Goal: Information Seeking & Learning: Learn about a topic

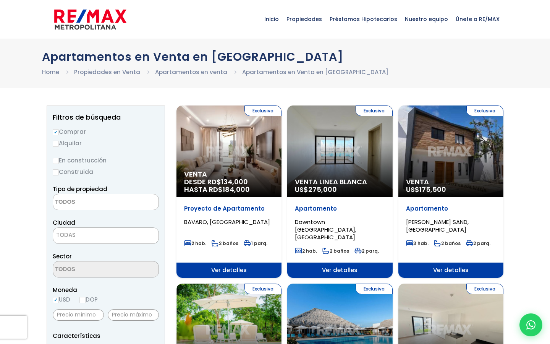
select select
click at [55, 71] on link "Home" at bounding box center [50, 72] width 17 height 8
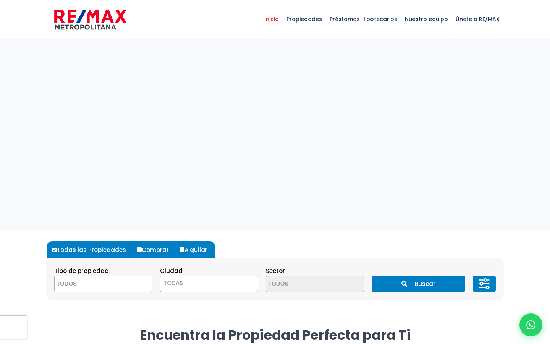
select select
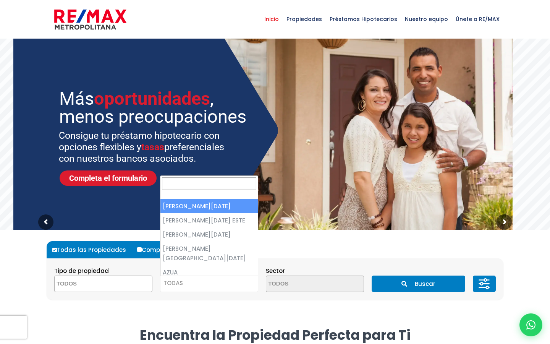
click at [222, 287] on span "TODAS" at bounding box center [208, 283] width 97 height 11
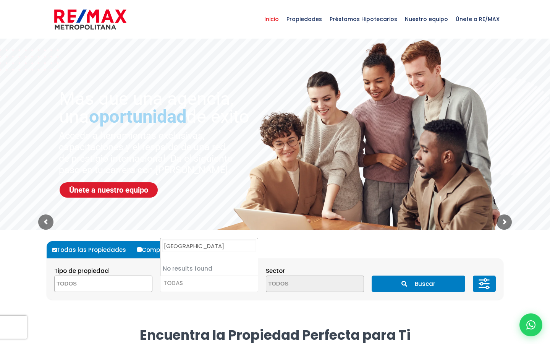
type input "Punta Cana Village"
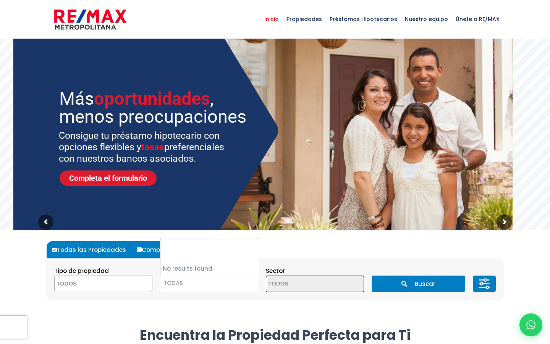
click at [285, 250] on form "Todas las Propiedades Comprar Alquilar Tipo de propiedad APARTAMENTO CASA LOCAL…" at bounding box center [275, 270] width 457 height 58
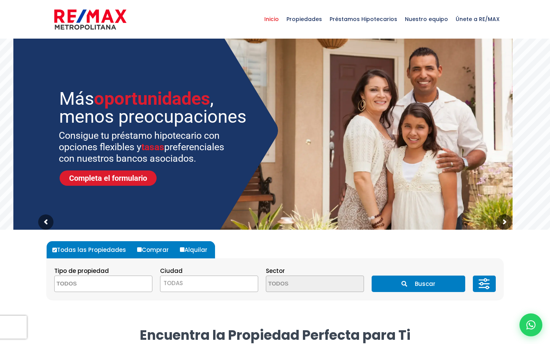
click at [235, 278] on span "TODAS" at bounding box center [208, 283] width 97 height 11
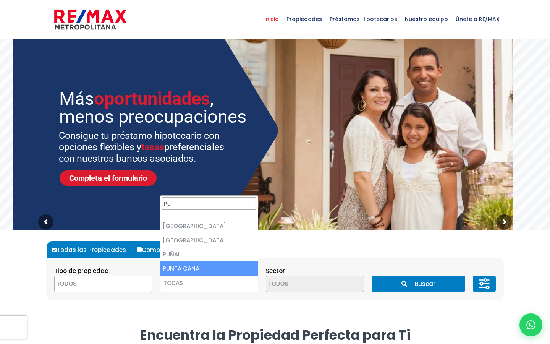
type input "Pu"
select select "434"
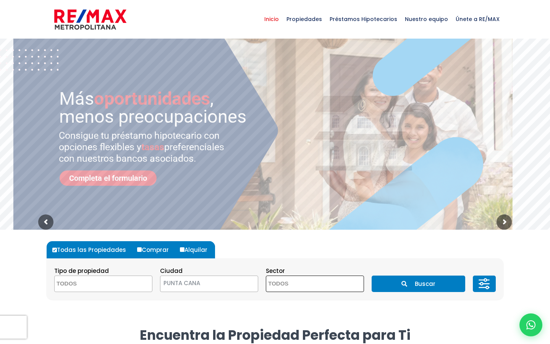
click at [297, 284] on textarea "Search" at bounding box center [303, 284] width 74 height 16
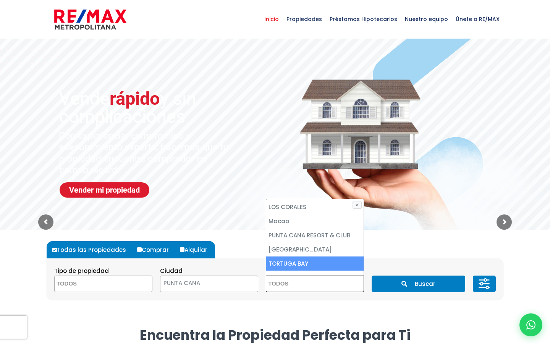
scroll to position [184, 0]
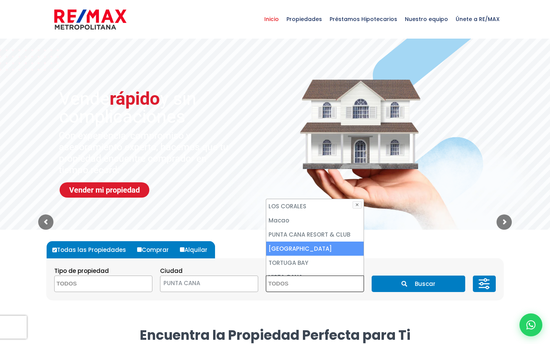
click at [300, 242] on li "PUNTA CANA VILLAGE" at bounding box center [314, 249] width 97 height 14
select select "16262"
click at [96, 284] on textarea "Search" at bounding box center [92, 284] width 74 height 16
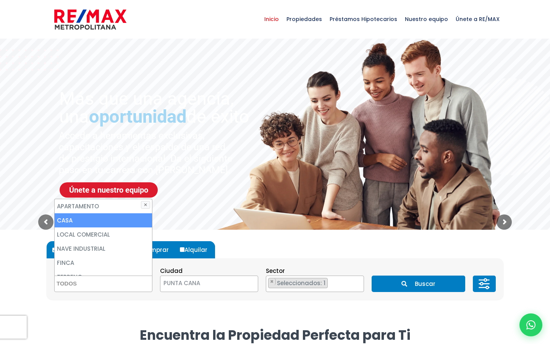
click at [83, 219] on li "CASA" at bounding box center [103, 220] width 97 height 14
select select "house"
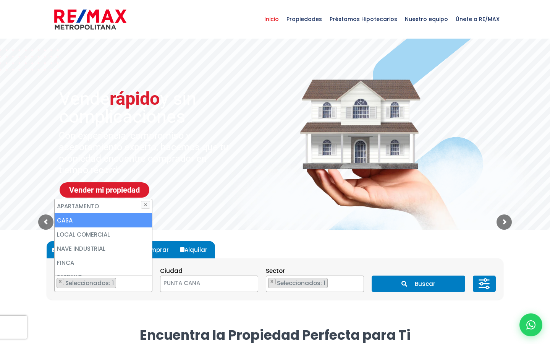
click at [63, 219] on li "CASA" at bounding box center [103, 220] width 97 height 14
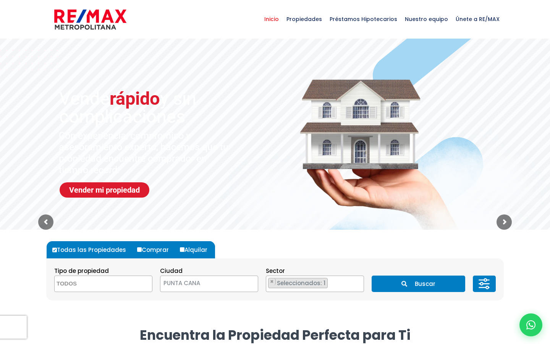
click at [468, 245] on form "Todas las Propiedades Comprar Alquilar Tipo de propiedad APARTAMENTO CASA LOCAL…" at bounding box center [275, 270] width 457 height 58
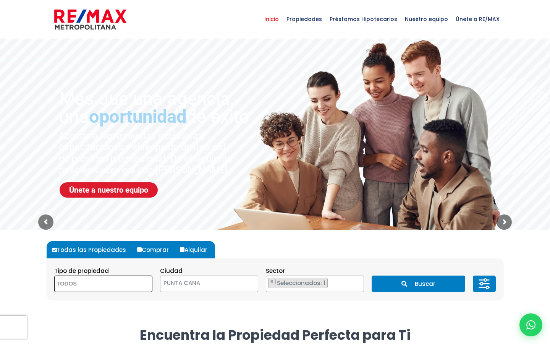
click at [126, 285] on textarea "Search" at bounding box center [92, 284] width 74 height 16
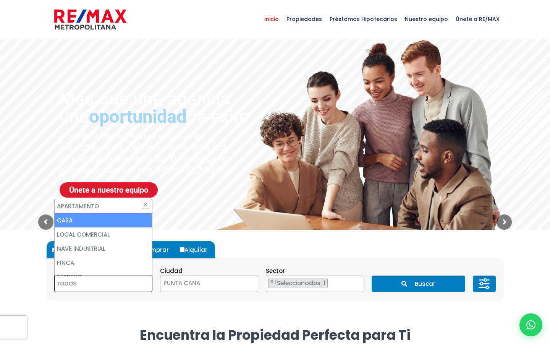
click at [97, 221] on li "CASA" at bounding box center [103, 220] width 97 height 14
select select "house"
click at [433, 282] on button "Buscar" at bounding box center [418, 284] width 93 height 16
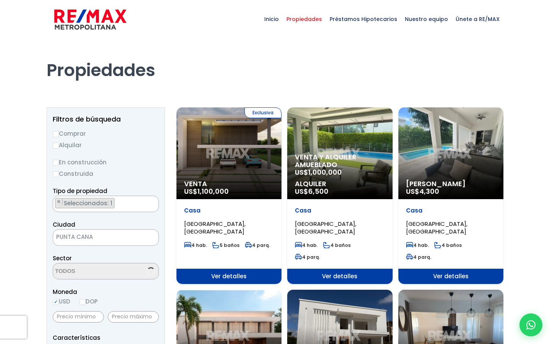
scroll to position [118, 0]
select select "16262"
click at [248, 169] on div "Exclusiva Venta US$ 1,100,000" at bounding box center [229, 153] width 105 height 92
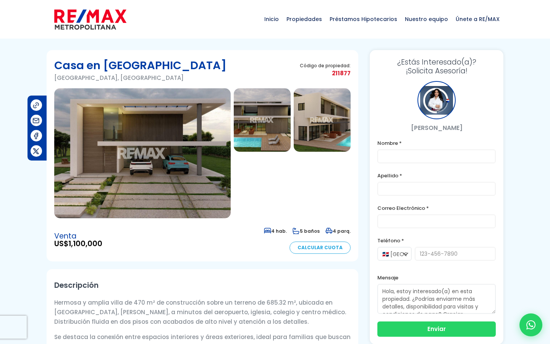
click at [193, 154] on img at bounding box center [142, 153] width 177 height 130
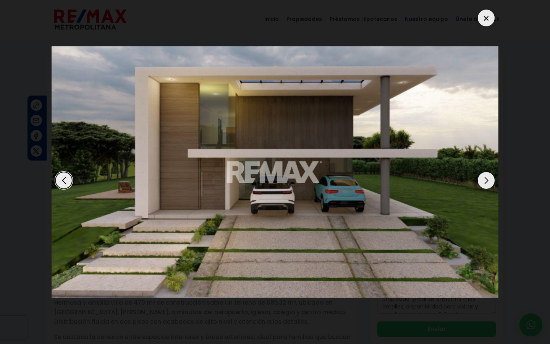
click at [486, 179] on div "Next slide" at bounding box center [486, 180] width 17 height 17
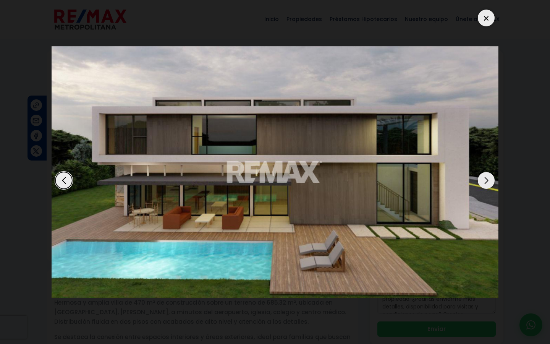
click at [486, 179] on div "Next slide" at bounding box center [486, 180] width 17 height 17
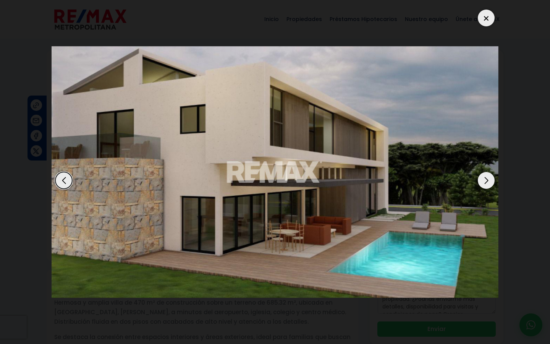
click at [486, 179] on div "Next slide" at bounding box center [486, 180] width 17 height 17
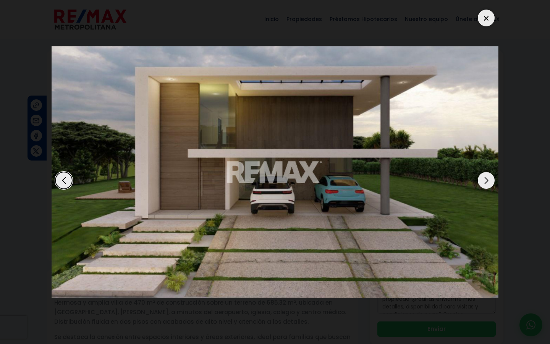
click at [486, 179] on div "Next slide" at bounding box center [486, 180] width 17 height 17
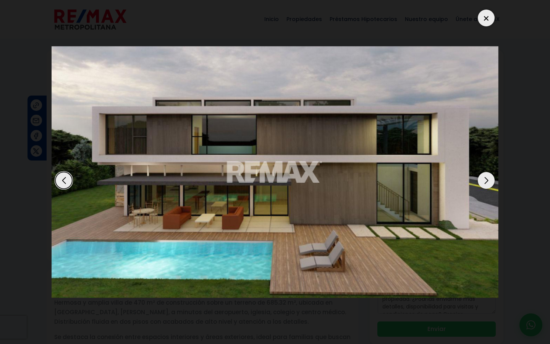
click at [486, 15] on div at bounding box center [486, 18] width 17 height 17
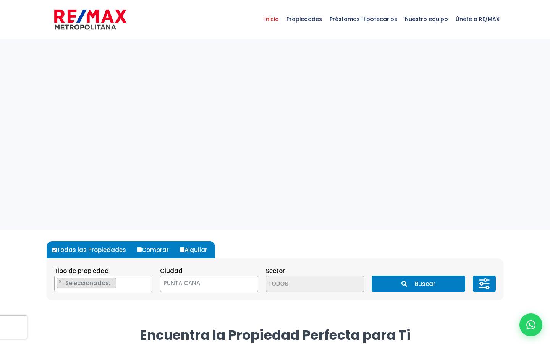
select select "house"
select select "434"
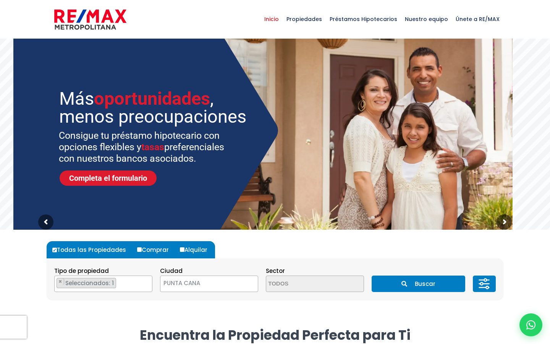
click at [404, 286] on icon "submit" at bounding box center [405, 284] width 6 height 6
click at [424, 285] on button "Buscar" at bounding box center [418, 284] width 93 height 16
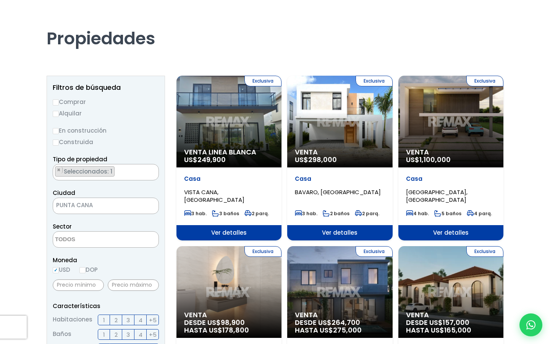
scroll to position [40, 0]
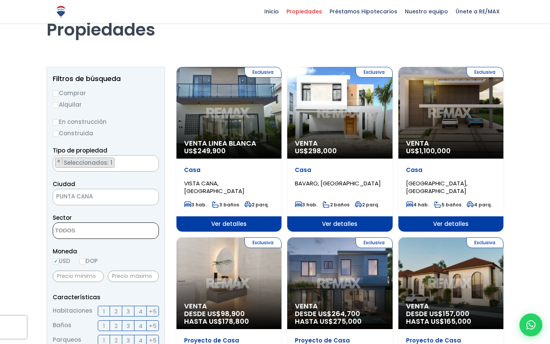
click at [98, 233] on textarea "Search" at bounding box center [90, 231] width 74 height 16
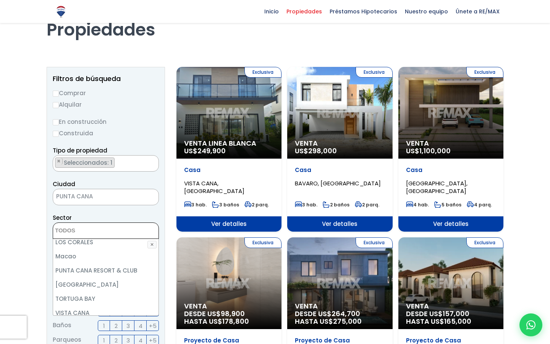
scroll to position [179, 0]
click at [91, 277] on li "[GEOGRAPHIC_DATA]" at bounding box center [105, 284] width 105 height 14
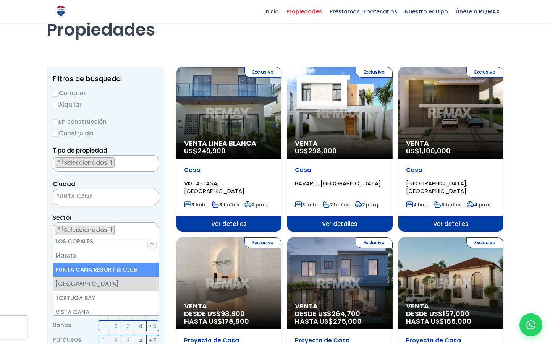
click at [92, 263] on li "PUNTA CANA RESORT & CLUB" at bounding box center [105, 270] width 105 height 14
select select "16263"
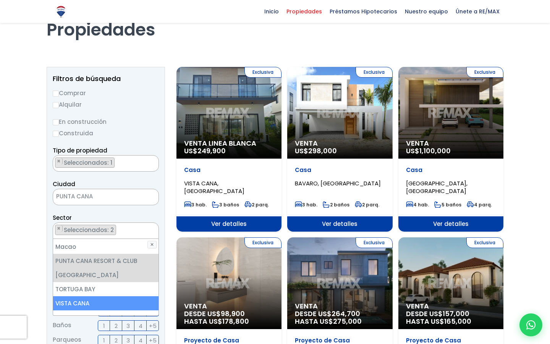
scroll to position [188, 0]
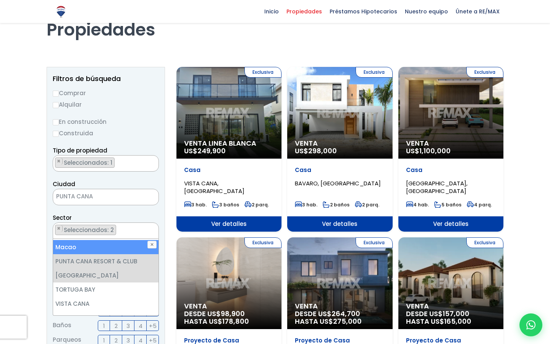
click at [478, 41] on div "Propiedades" at bounding box center [275, 22] width 457 height 48
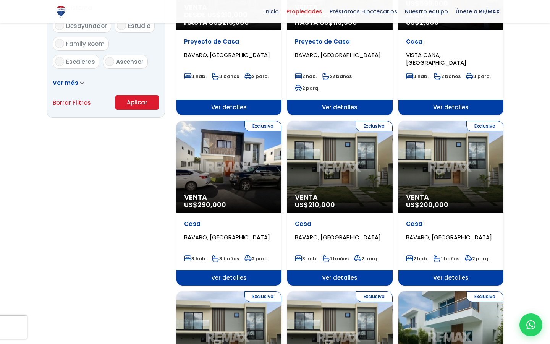
scroll to position [515, 0]
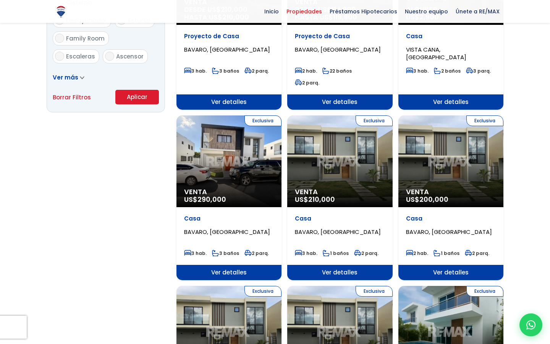
click at [151, 93] on button "Aplicar" at bounding box center [137, 97] width 44 height 15
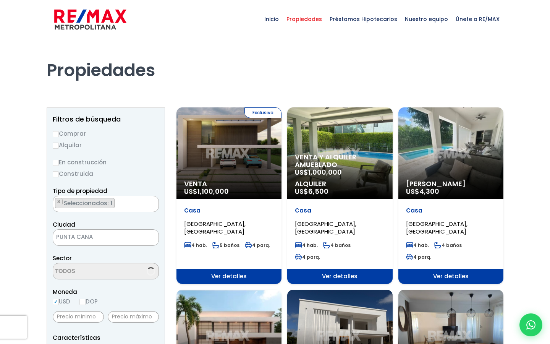
scroll to position [118, 0]
select select "16263"
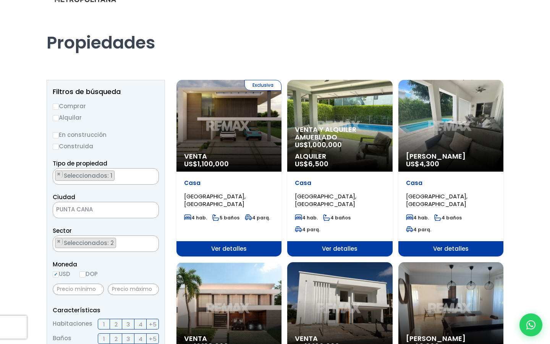
scroll to position [29, 0]
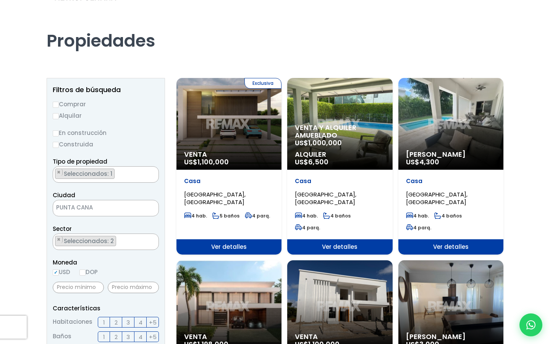
click at [321, 130] on span "Venta y alquiler amueblado" at bounding box center [340, 131] width 90 height 15
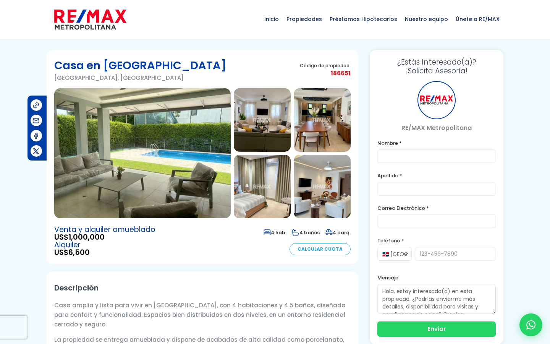
click at [173, 169] on img at bounding box center [142, 153] width 177 height 130
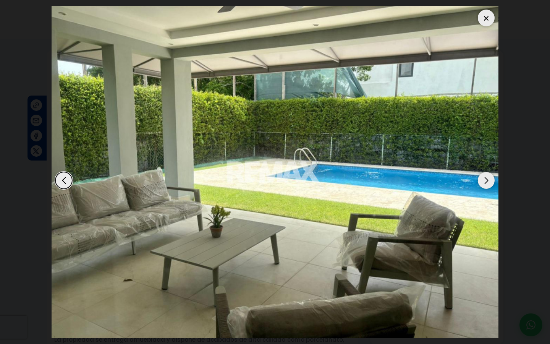
click at [173, 169] on img "1 / 38" at bounding box center [275, 172] width 447 height 332
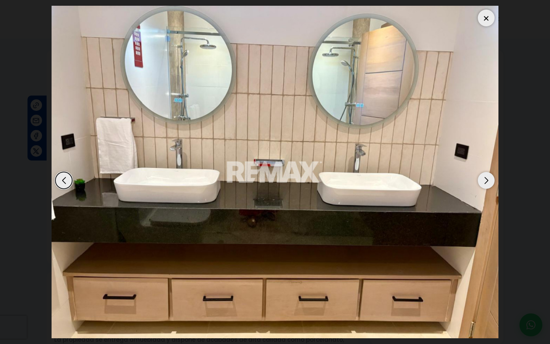
click at [486, 184] on div "Next slide" at bounding box center [486, 180] width 17 height 17
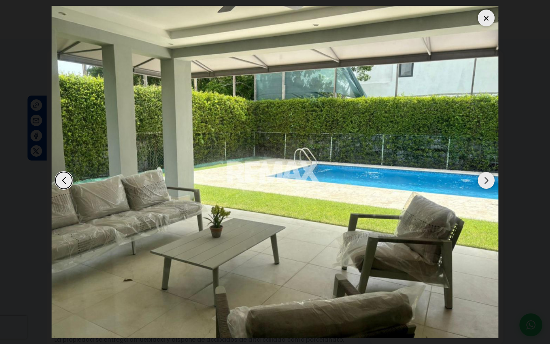
click at [486, 183] on div "Next slide" at bounding box center [486, 180] width 17 height 17
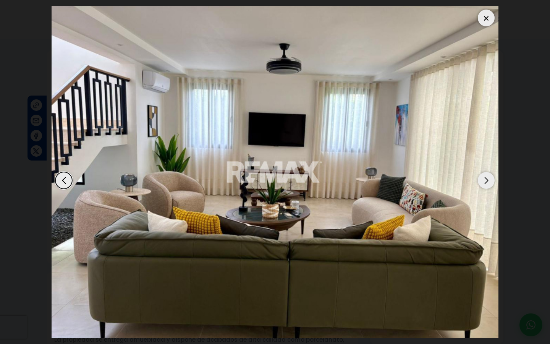
click at [486, 183] on div "Next slide" at bounding box center [486, 180] width 17 height 17
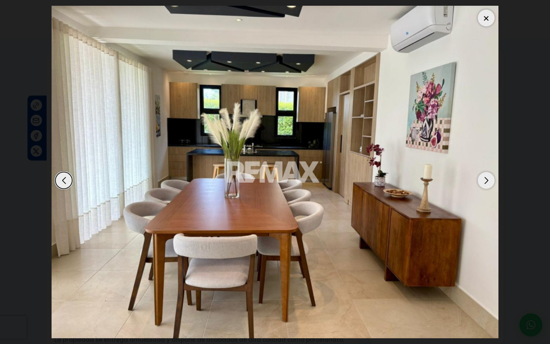
click at [486, 183] on div "Next slide" at bounding box center [486, 180] width 17 height 17
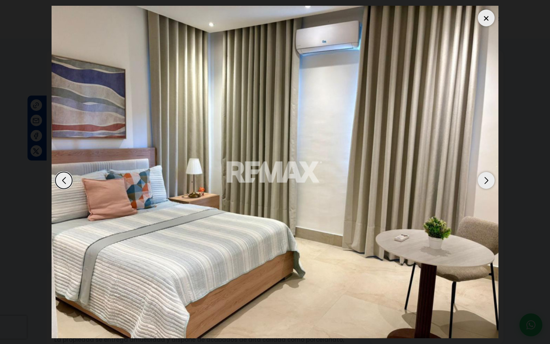
click at [486, 183] on div "Next slide" at bounding box center [486, 180] width 17 height 17
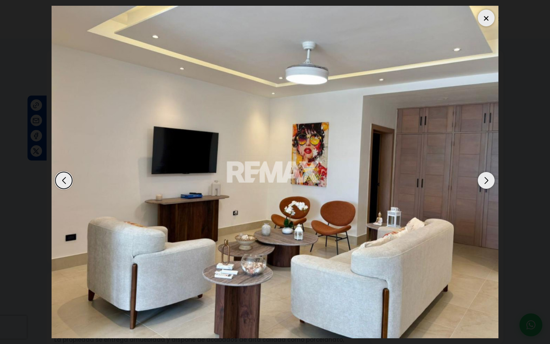
click at [486, 183] on div "Next slide" at bounding box center [486, 180] width 17 height 17
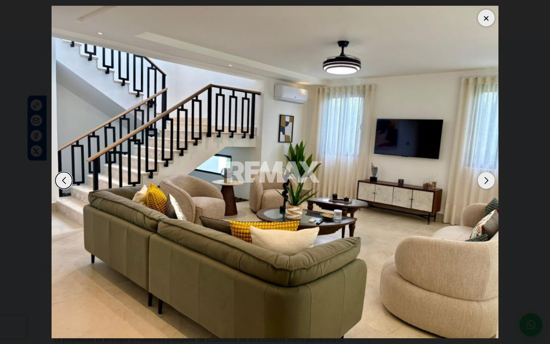
click at [486, 183] on div "Next slide" at bounding box center [486, 180] width 17 height 17
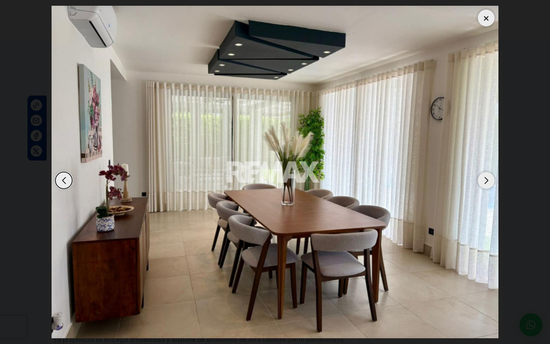
click at [486, 183] on div "Next slide" at bounding box center [486, 180] width 17 height 17
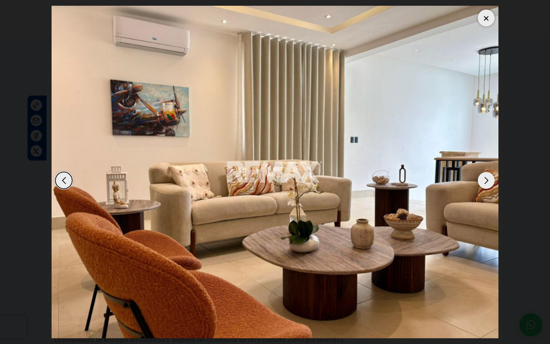
click at [486, 183] on div "Next slide" at bounding box center [486, 180] width 17 height 17
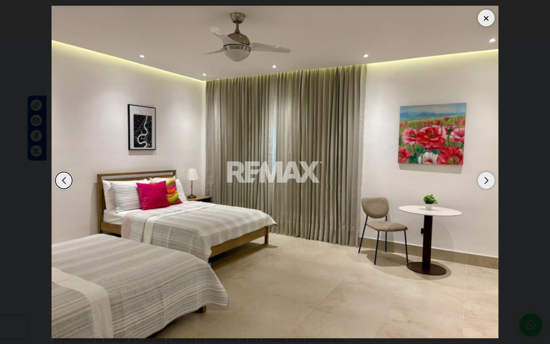
click at [486, 183] on div "Next slide" at bounding box center [486, 180] width 17 height 17
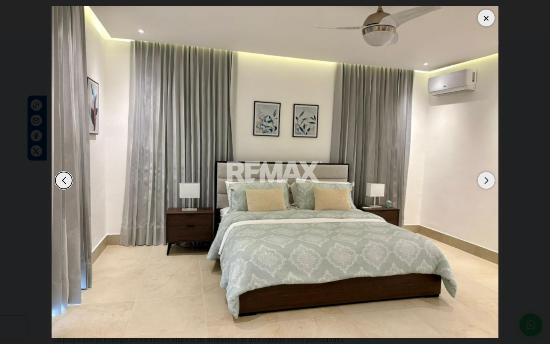
click at [486, 183] on div "Next slide" at bounding box center [486, 180] width 17 height 17
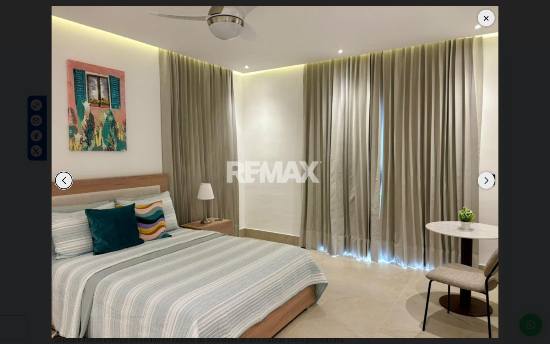
click at [486, 183] on div "Next slide" at bounding box center [486, 180] width 17 height 17
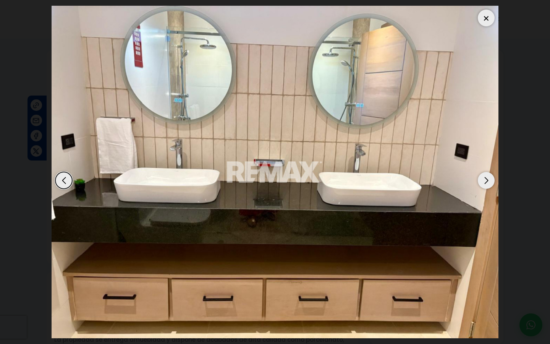
click at [486, 183] on div "Next slide" at bounding box center [486, 180] width 17 height 17
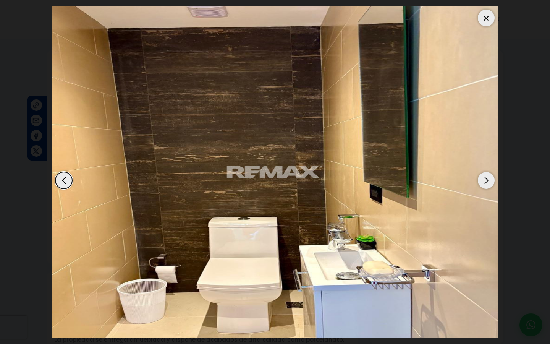
click at [486, 183] on div "Next slide" at bounding box center [486, 180] width 17 height 17
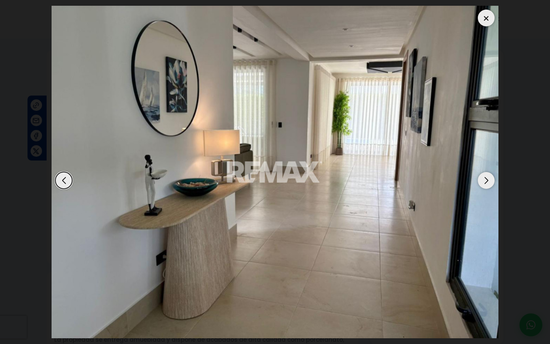
click at [486, 183] on div "Next slide" at bounding box center [486, 180] width 17 height 17
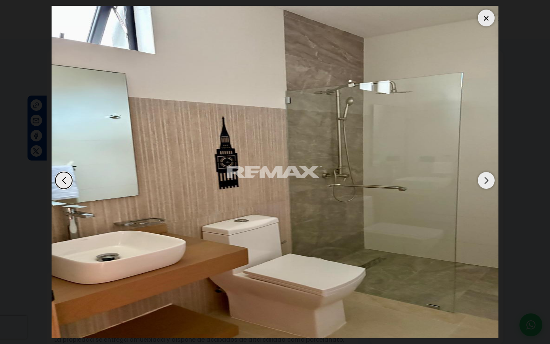
click at [486, 183] on div "Next slide" at bounding box center [486, 180] width 17 height 17
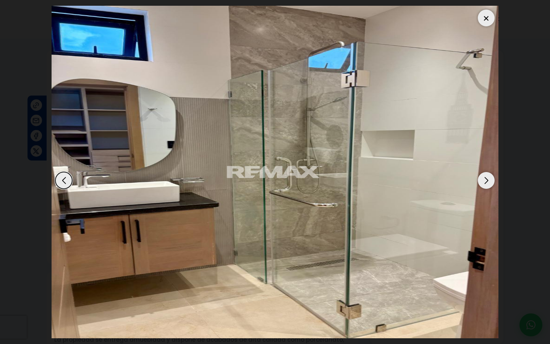
click at [486, 183] on div "Next slide" at bounding box center [486, 180] width 17 height 17
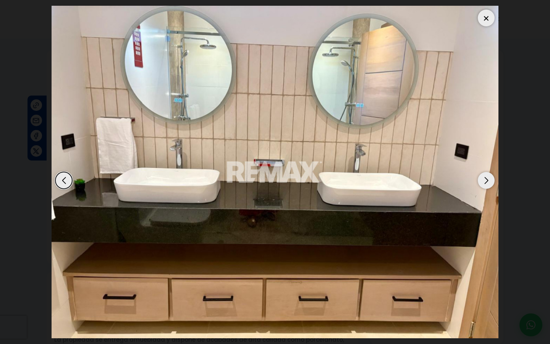
click at [486, 183] on div "Next slide" at bounding box center [486, 180] width 17 height 17
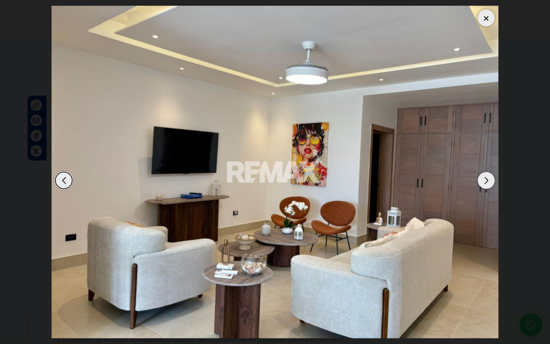
click at [486, 183] on div "Next slide" at bounding box center [486, 180] width 17 height 17
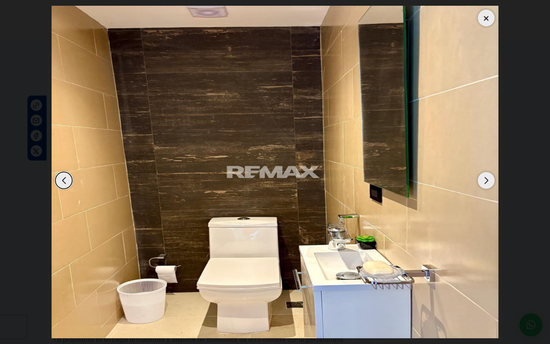
click at [486, 183] on div "Next slide" at bounding box center [486, 180] width 17 height 17
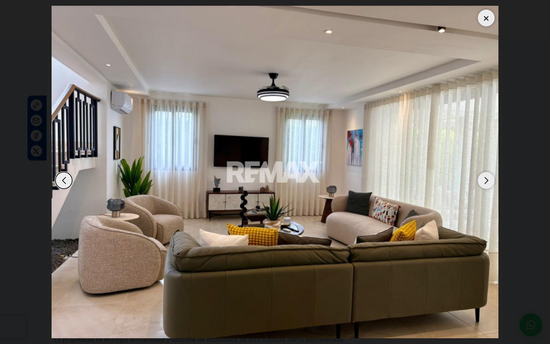
click at [486, 183] on div "Next slide" at bounding box center [486, 180] width 17 height 17
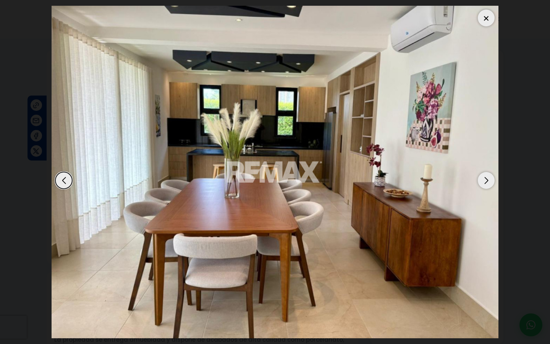
click at [486, 183] on div "Next slide" at bounding box center [486, 180] width 17 height 17
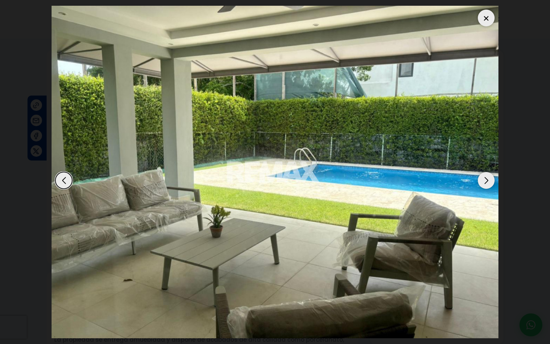
click at [487, 19] on div at bounding box center [486, 18] width 17 height 17
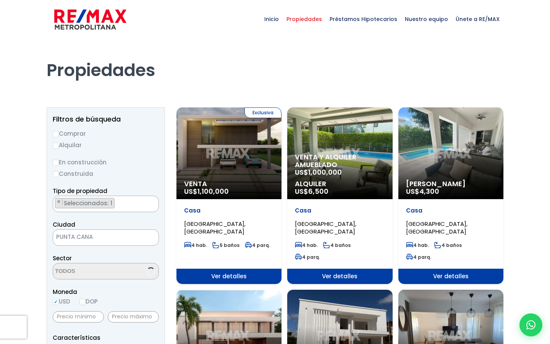
scroll to position [118, 0]
select select "16263"
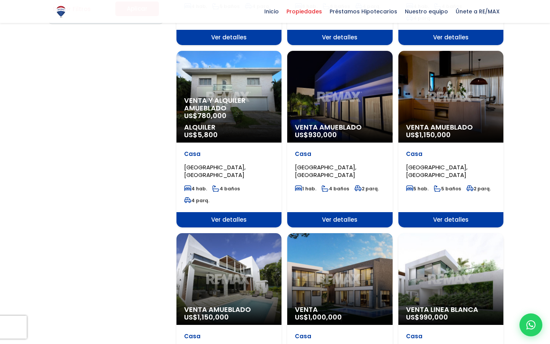
scroll to position [0, 0]
click at [340, 64] on div "Venta Amueblado US$ 930,000" at bounding box center [339, 97] width 105 height 92
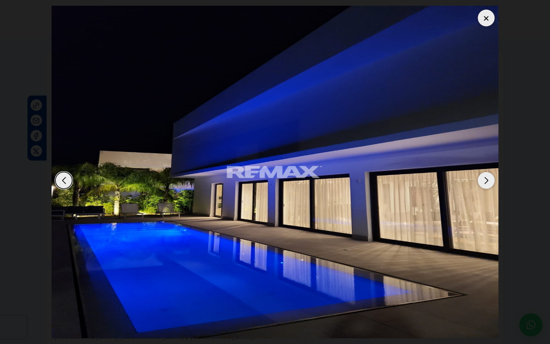
click at [488, 178] on div "Next slide" at bounding box center [486, 180] width 17 height 17
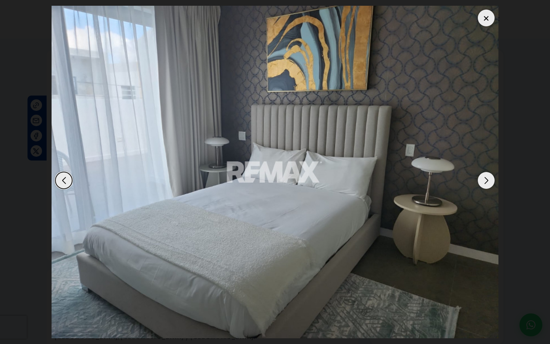
click at [488, 178] on div "Next slide" at bounding box center [486, 180] width 17 height 17
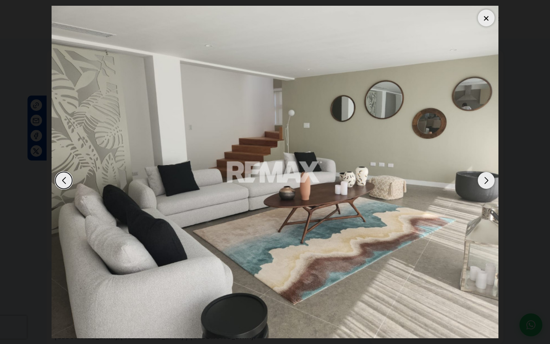
click at [488, 178] on div "Next slide" at bounding box center [486, 180] width 17 height 17
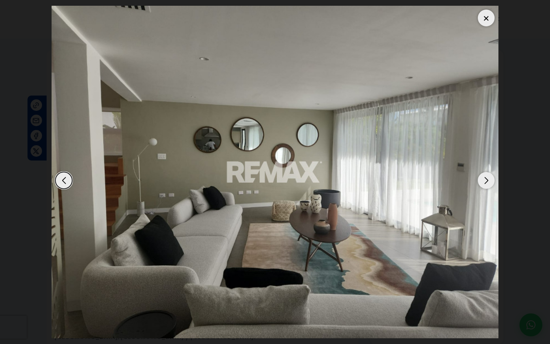
click at [488, 178] on div "Next slide" at bounding box center [486, 180] width 17 height 17
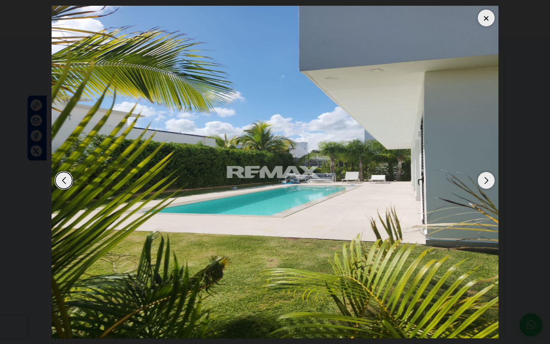
click at [488, 178] on div "Next slide" at bounding box center [486, 180] width 17 height 17
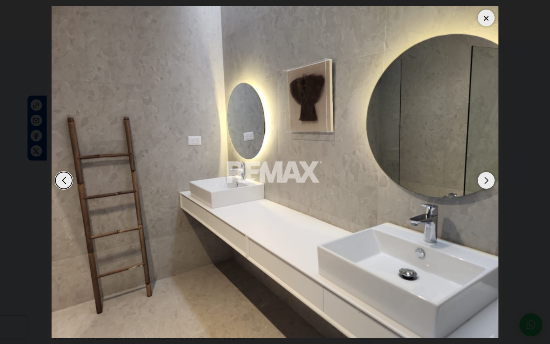
click at [488, 178] on div "Next slide" at bounding box center [486, 180] width 17 height 17
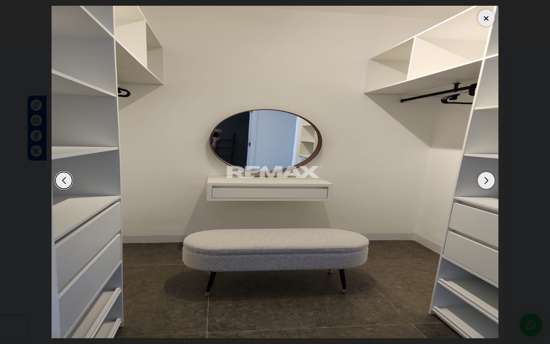
click at [488, 178] on div "Next slide" at bounding box center [486, 180] width 17 height 17
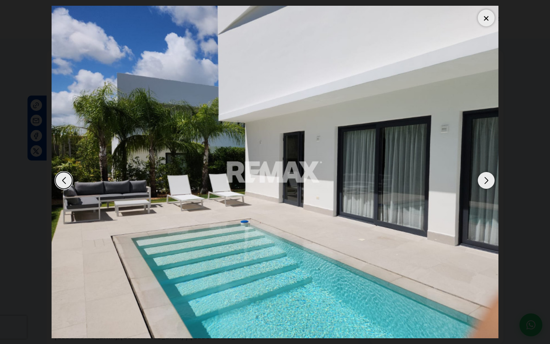
click at [488, 178] on div "Next slide" at bounding box center [486, 180] width 17 height 17
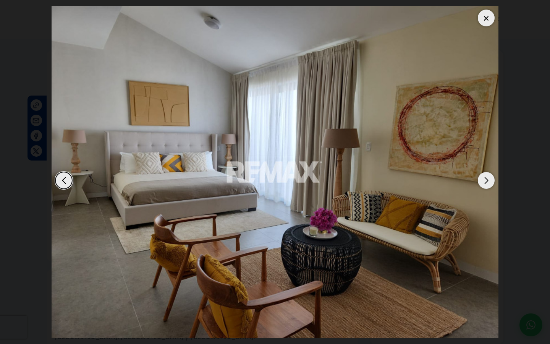
click at [488, 178] on div "Next slide" at bounding box center [486, 180] width 17 height 17
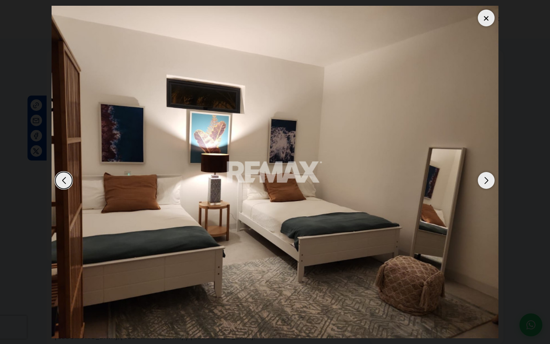
click at [488, 178] on div "Next slide" at bounding box center [486, 180] width 17 height 17
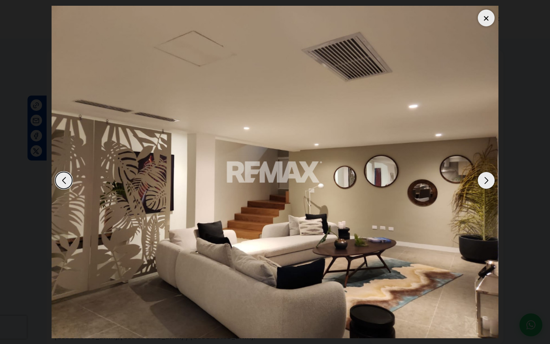
click at [488, 178] on div "Next slide" at bounding box center [486, 180] width 17 height 17
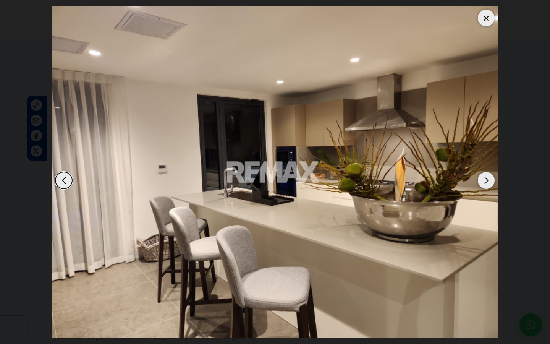
click at [488, 179] on div "Next slide" at bounding box center [486, 180] width 17 height 17
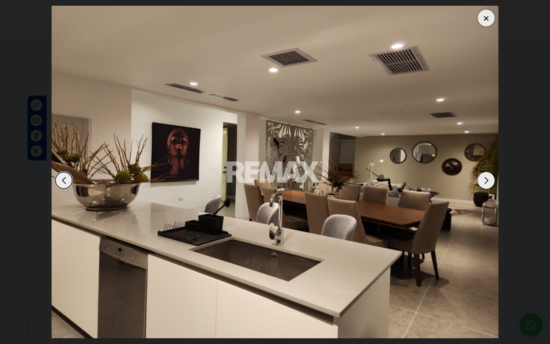
click at [487, 179] on div "Next slide" at bounding box center [486, 180] width 17 height 17
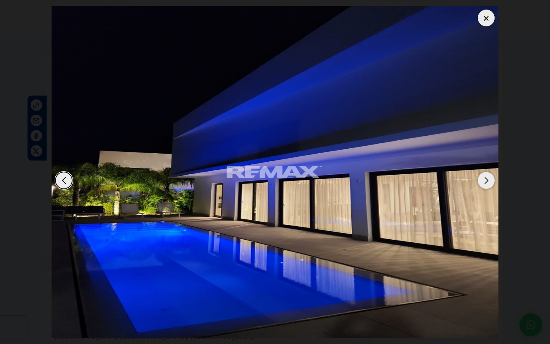
click at [487, 180] on div "Next slide" at bounding box center [486, 180] width 17 height 17
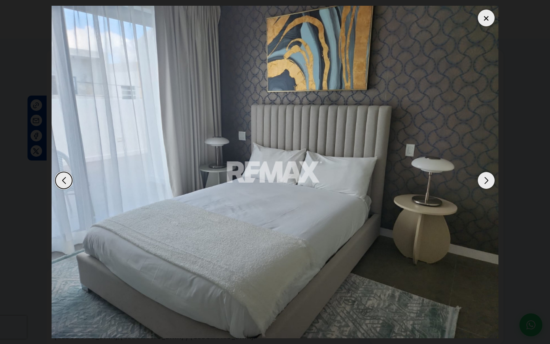
click at [487, 180] on div "Next slide" at bounding box center [486, 180] width 17 height 17
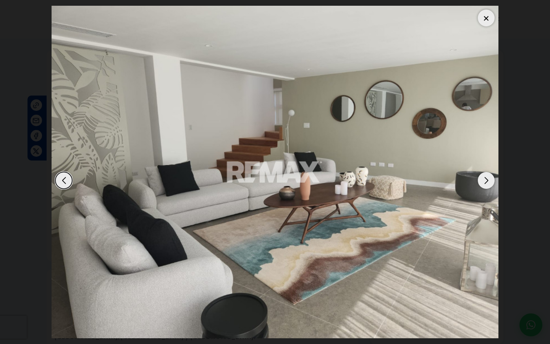
click at [488, 181] on div "Next slide" at bounding box center [486, 180] width 17 height 17
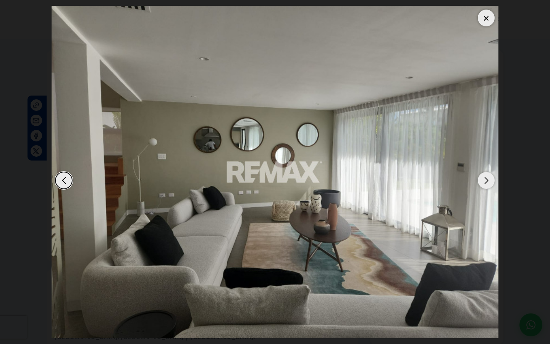
click at [488, 181] on div "Next slide" at bounding box center [486, 180] width 17 height 17
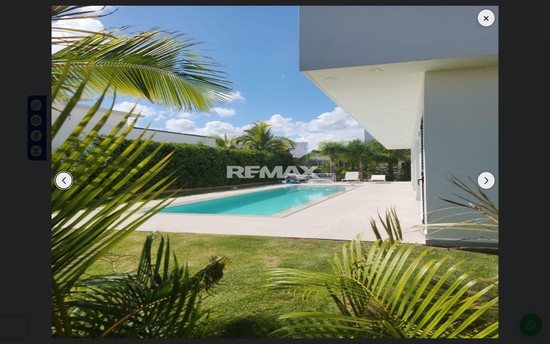
click at [488, 181] on div "Next slide" at bounding box center [486, 180] width 17 height 17
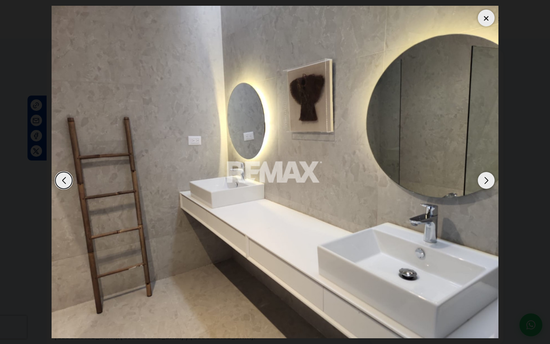
click at [487, 15] on div at bounding box center [486, 18] width 17 height 17
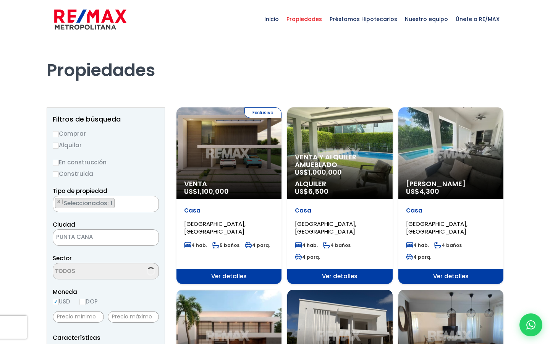
scroll to position [118, 0]
select select "16263"
